Goal: Transaction & Acquisition: Subscribe to service/newsletter

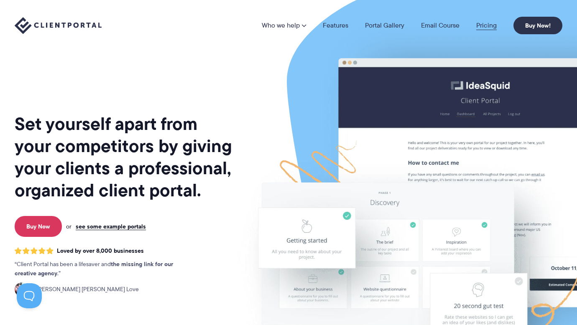
click at [488, 27] on link "Pricing" at bounding box center [486, 25] width 20 height 7
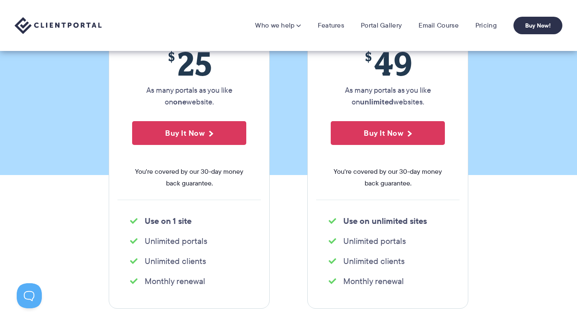
scroll to position [144, 0]
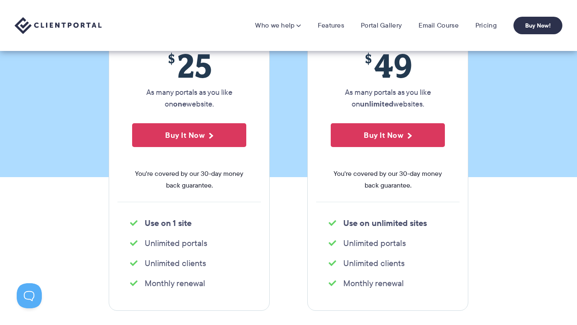
click at [59, 27] on img at bounding box center [58, 25] width 87 height 17
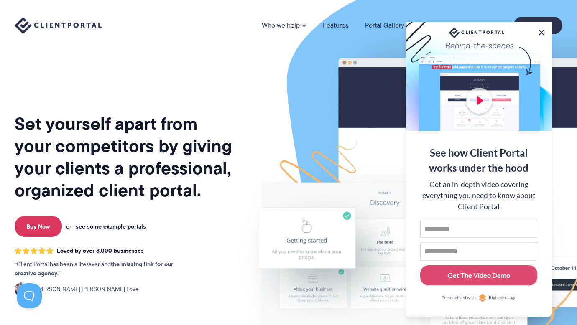
click at [541, 31] on button at bounding box center [541, 33] width 10 height 10
